Goal: Task Accomplishment & Management: Manage account settings

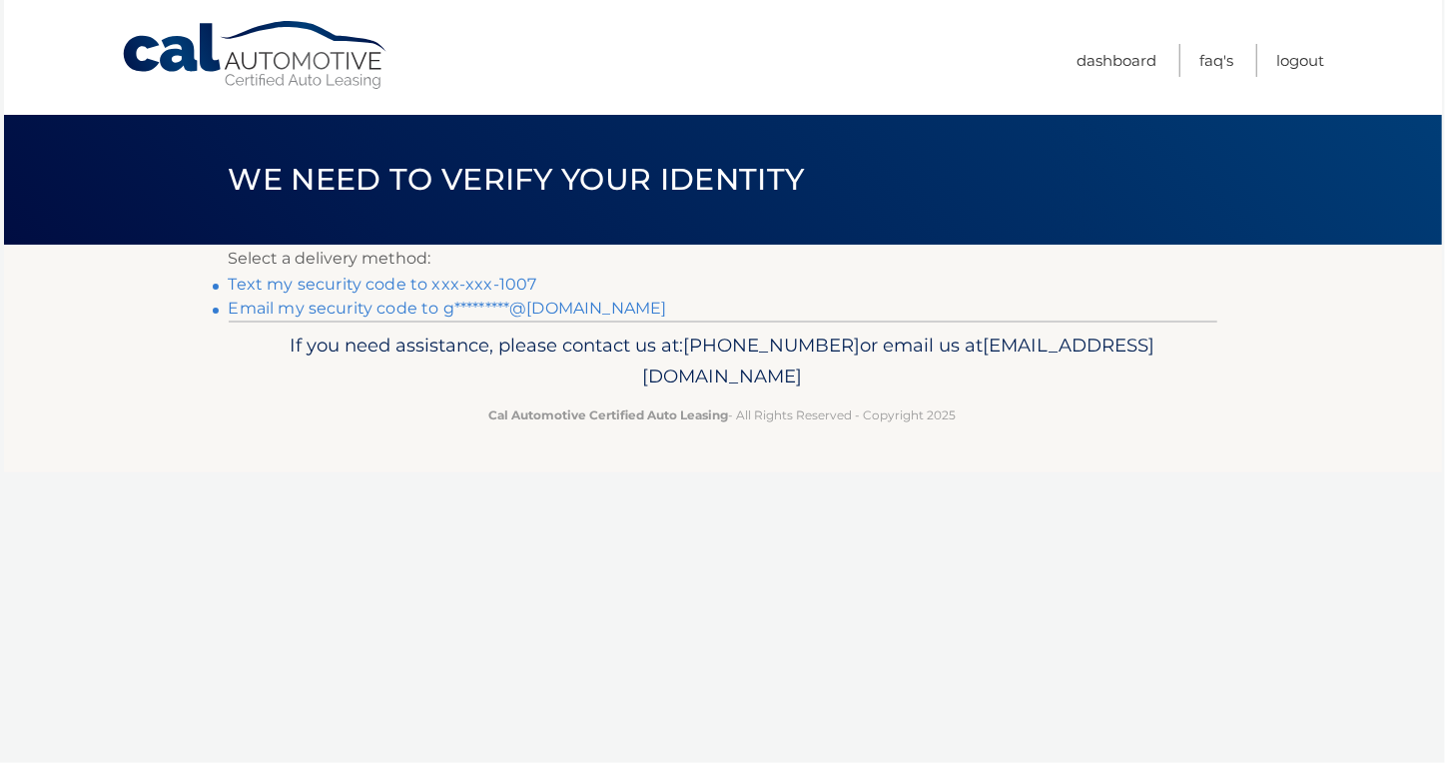
click at [428, 284] on link "Text my security code to xxx-xxx-1007" at bounding box center [383, 284] width 309 height 19
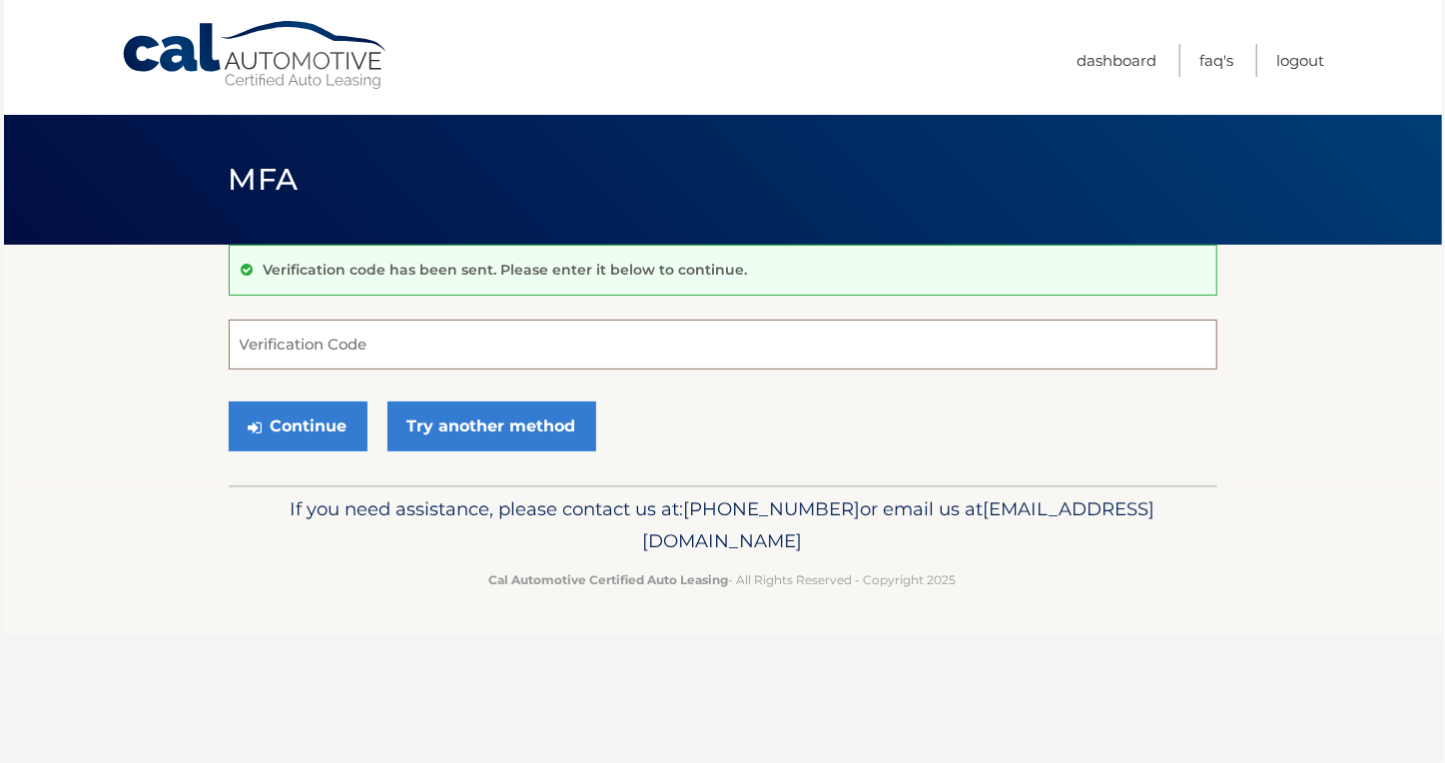
click at [322, 338] on input "Verification Code" at bounding box center [723, 345] width 988 height 50
type input "314224"
click at [321, 436] on button "Continue" at bounding box center [298, 426] width 139 height 50
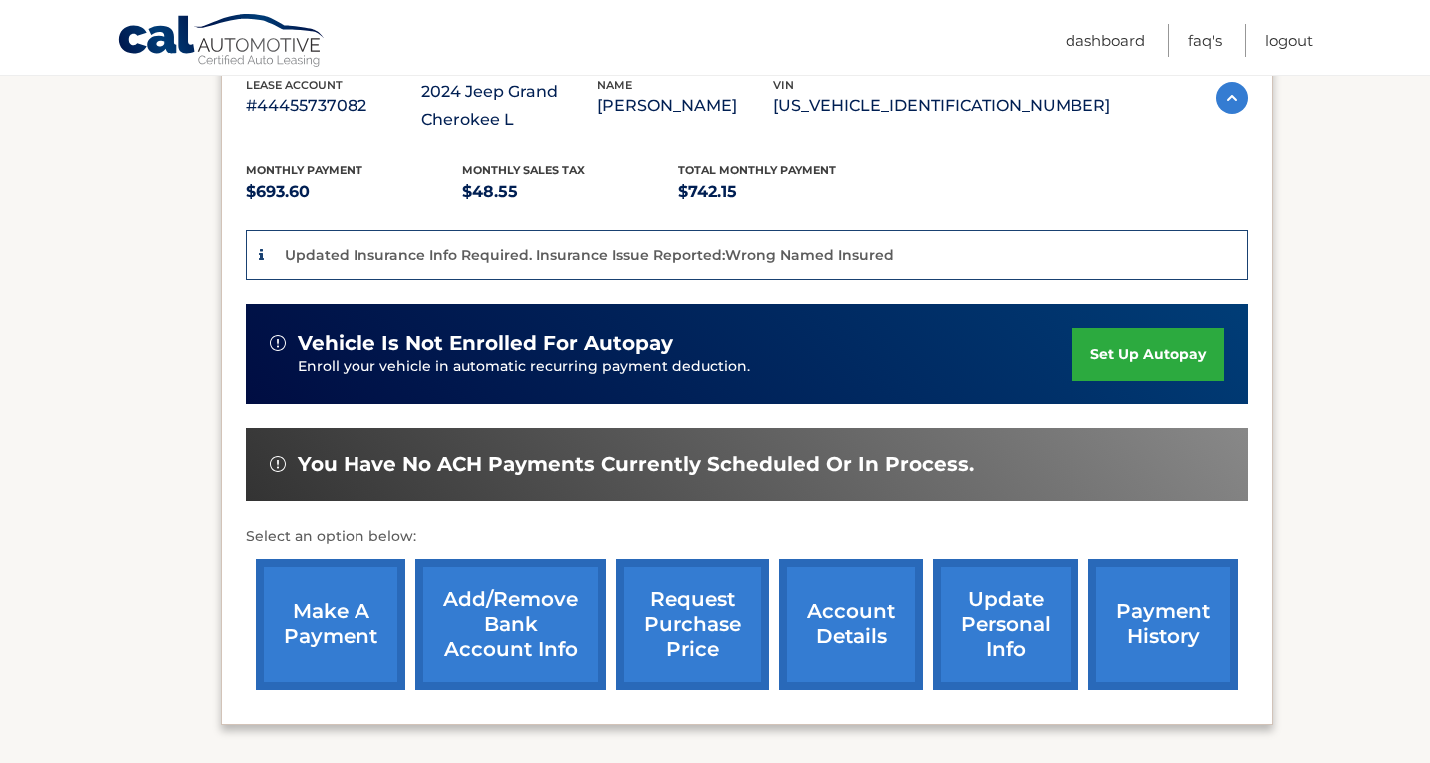
scroll to position [399, 0]
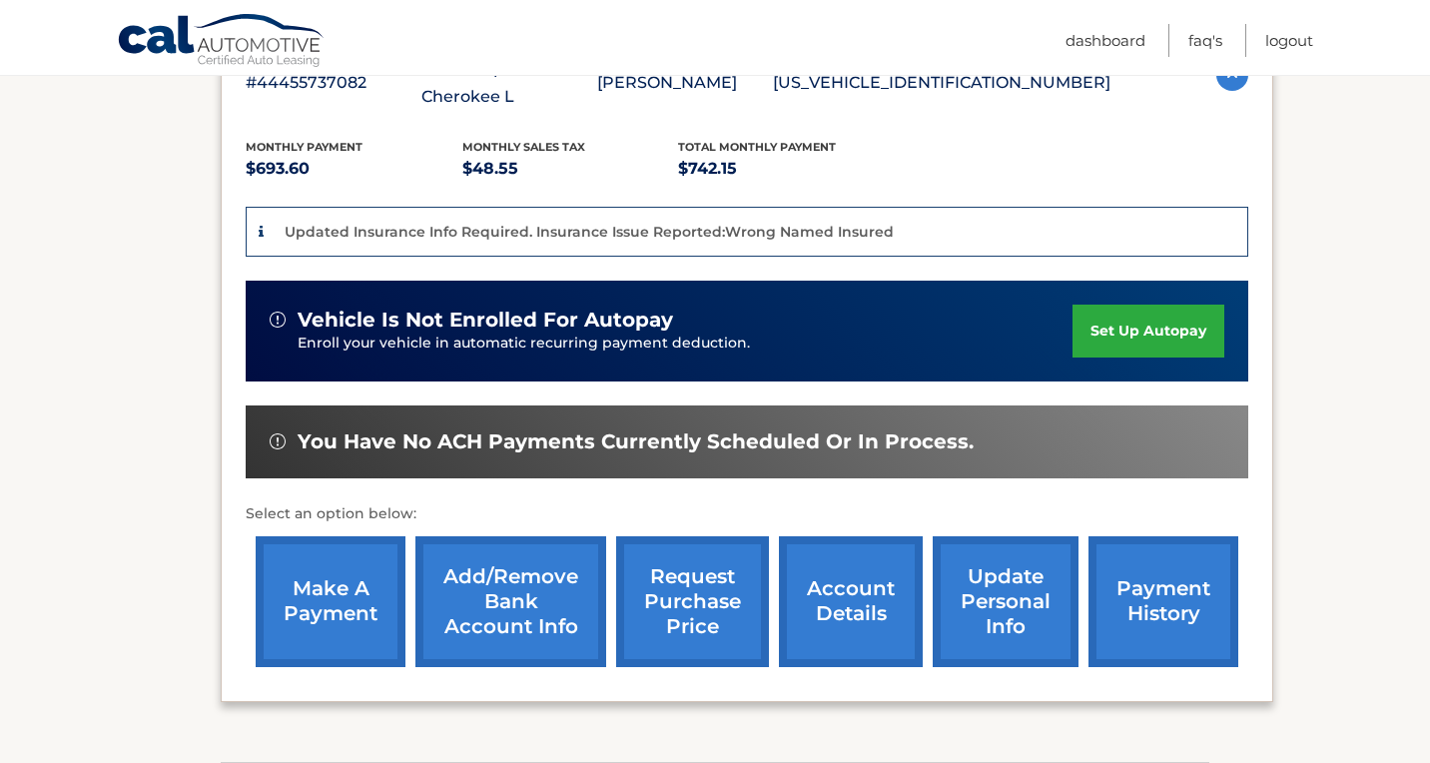
click at [345, 580] on link "make a payment" at bounding box center [331, 601] width 150 height 131
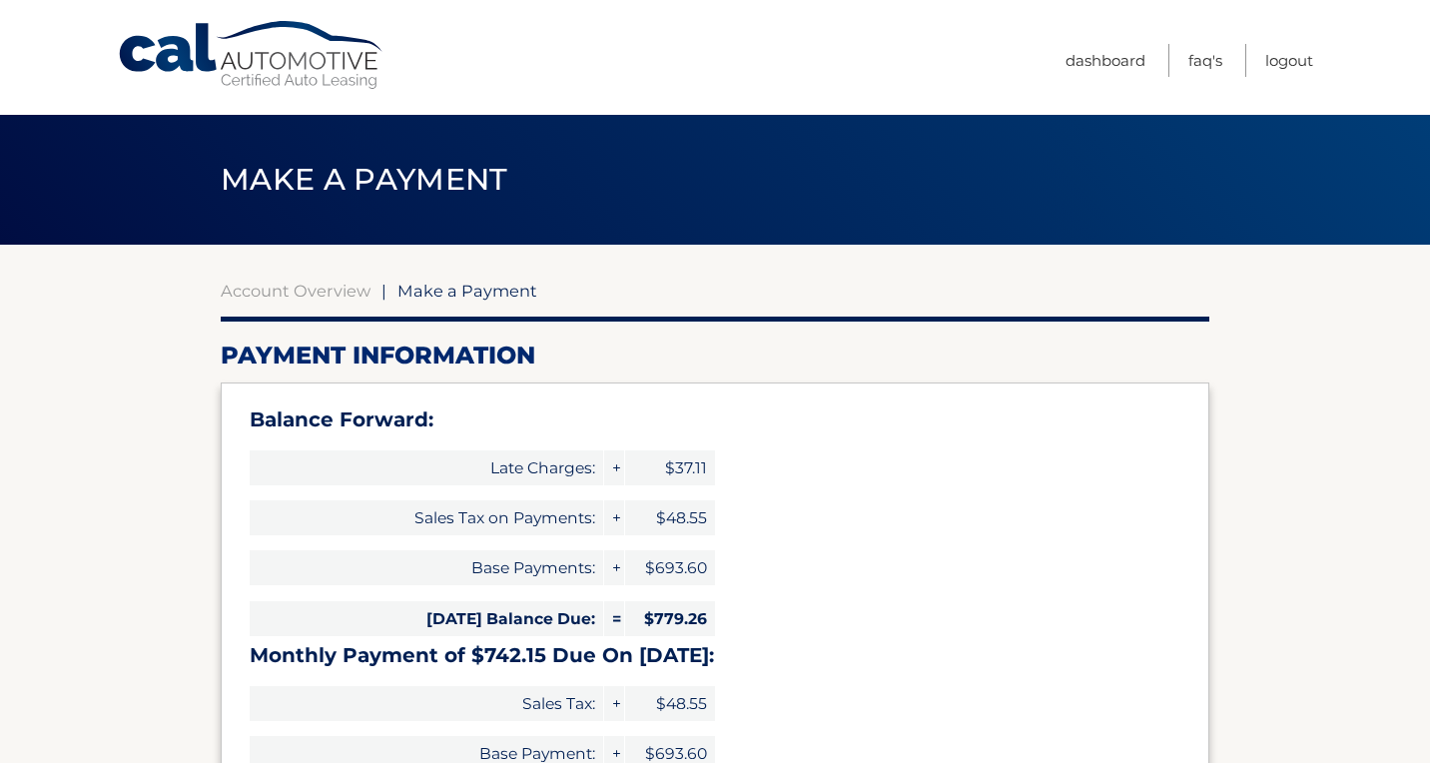
select select "Y2M5YTU0YmUtMGFkNC00Yzk4LThhNWMtMmY4MWJiN2I5YTAx"
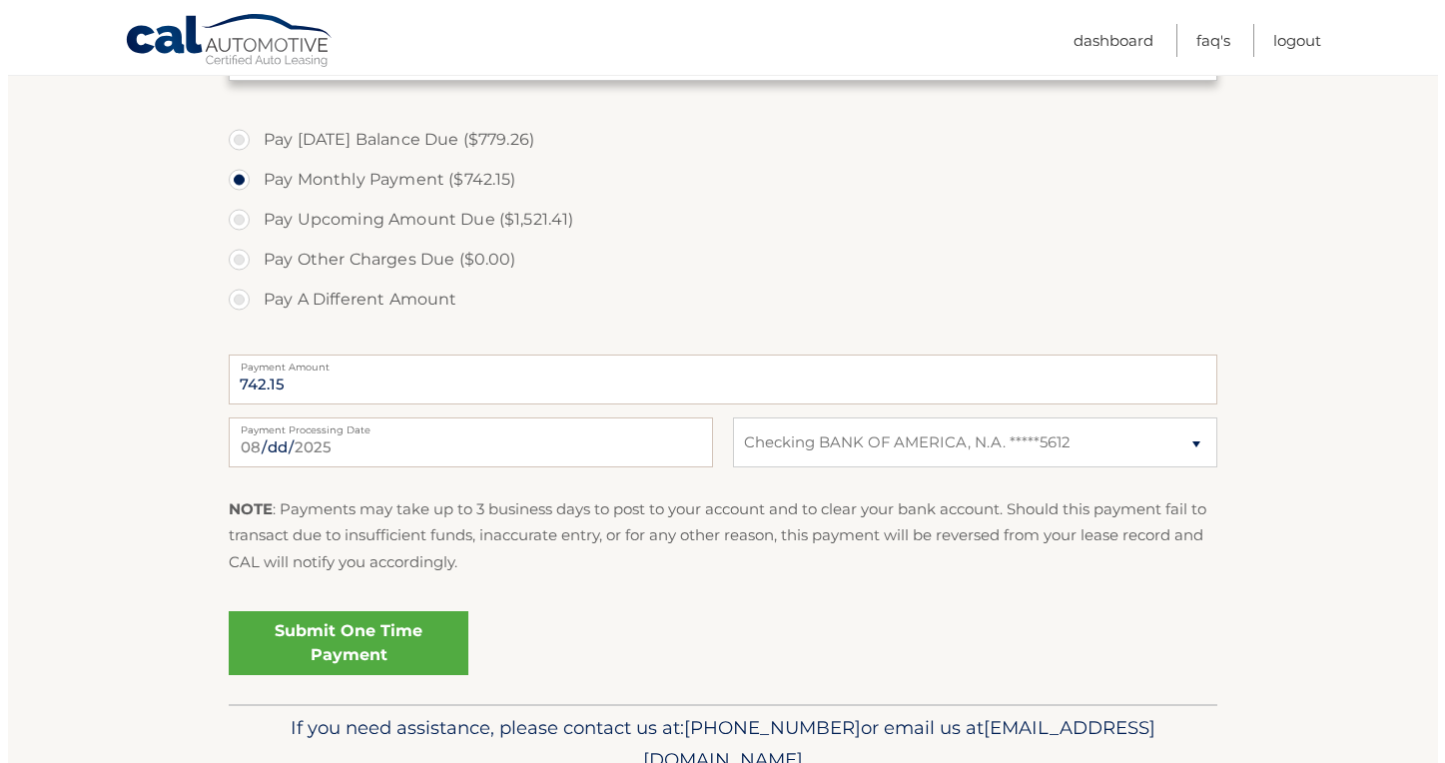
scroll to position [759, 0]
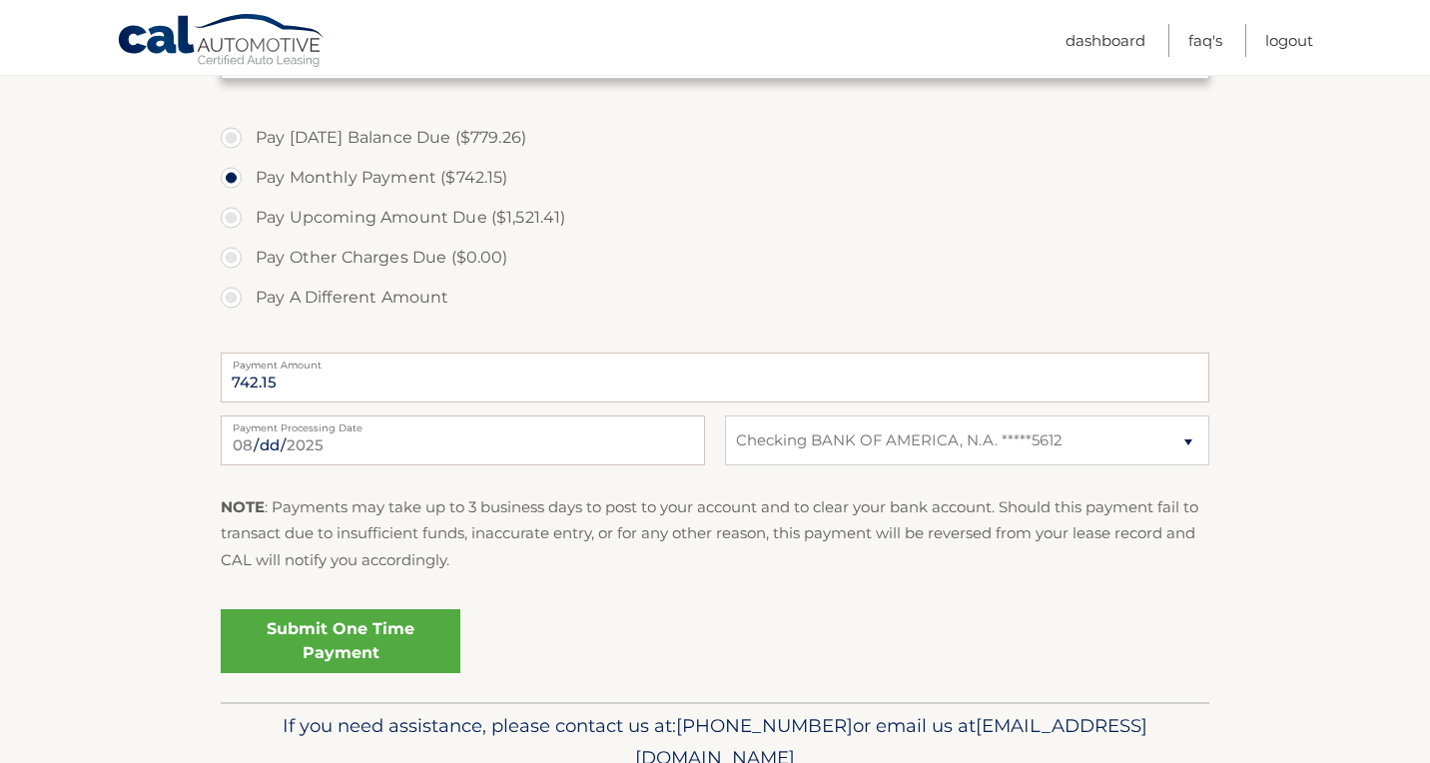
click at [328, 634] on link "Submit One Time Payment" at bounding box center [341, 641] width 240 height 64
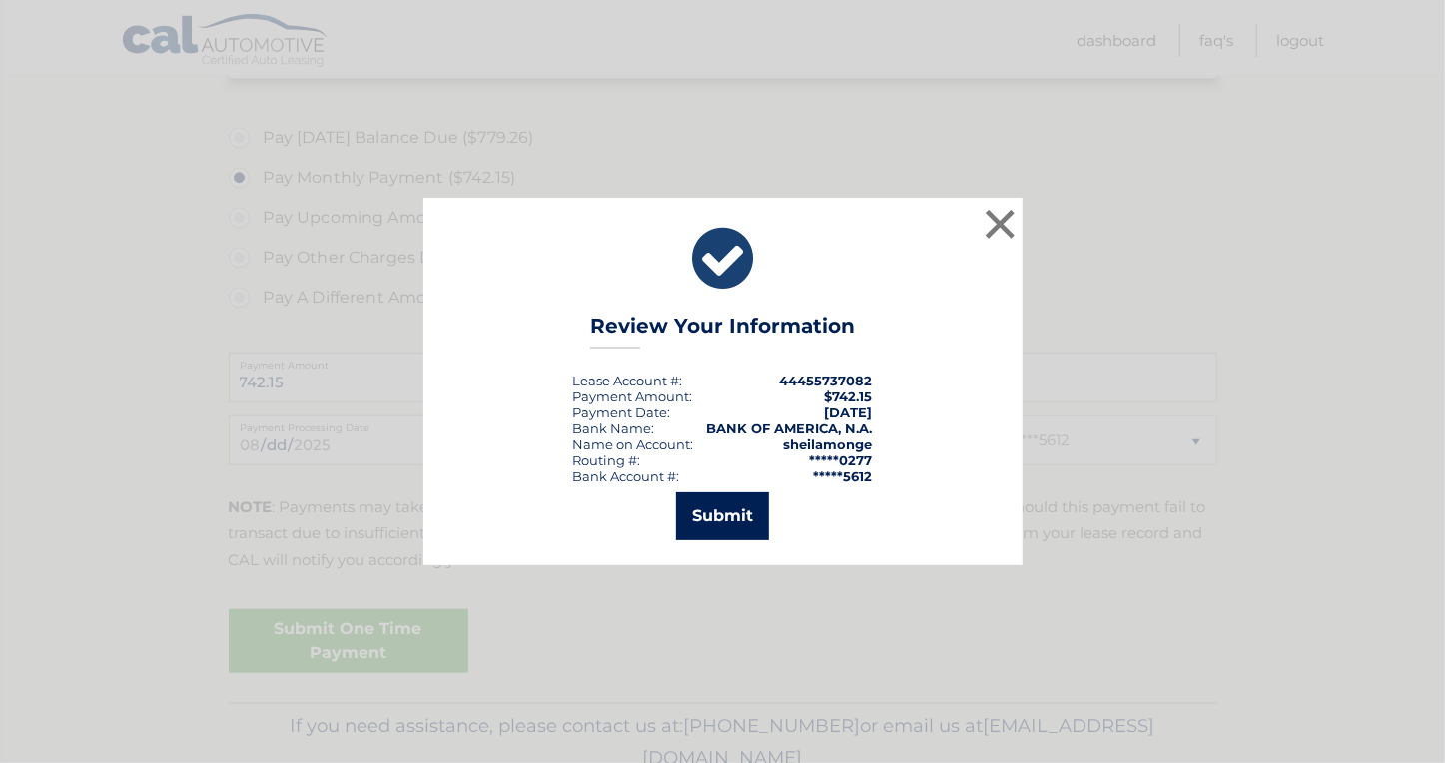
click at [735, 524] on button "Submit" at bounding box center [722, 516] width 93 height 48
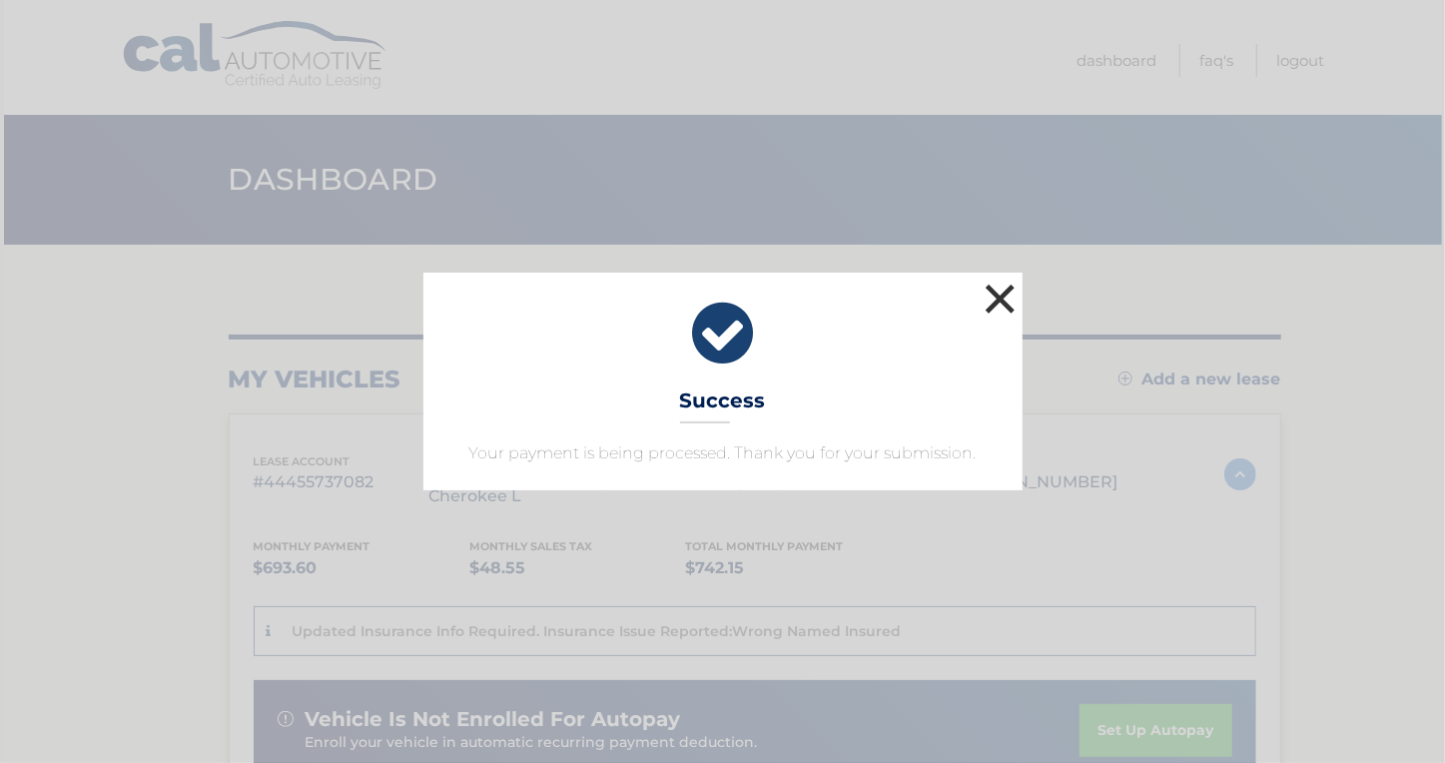
click at [1003, 299] on button "×" at bounding box center [1000, 299] width 40 height 40
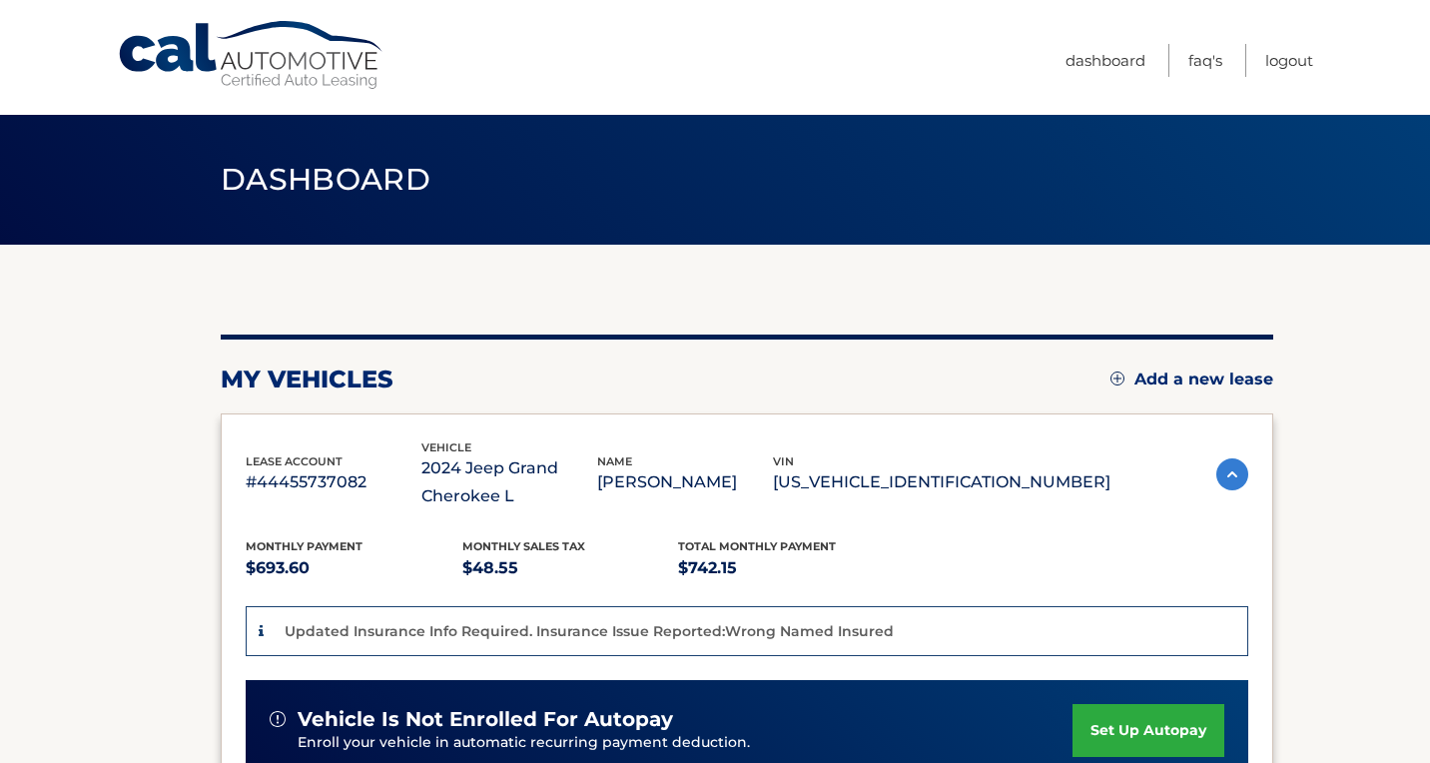
click at [1280, 81] on ul "Dashboard FAQ's Logout" at bounding box center [1189, 57] width 248 height 115
click at [1283, 65] on link "Logout" at bounding box center [1289, 60] width 48 height 33
